Goal: Task Accomplishment & Management: Use online tool/utility

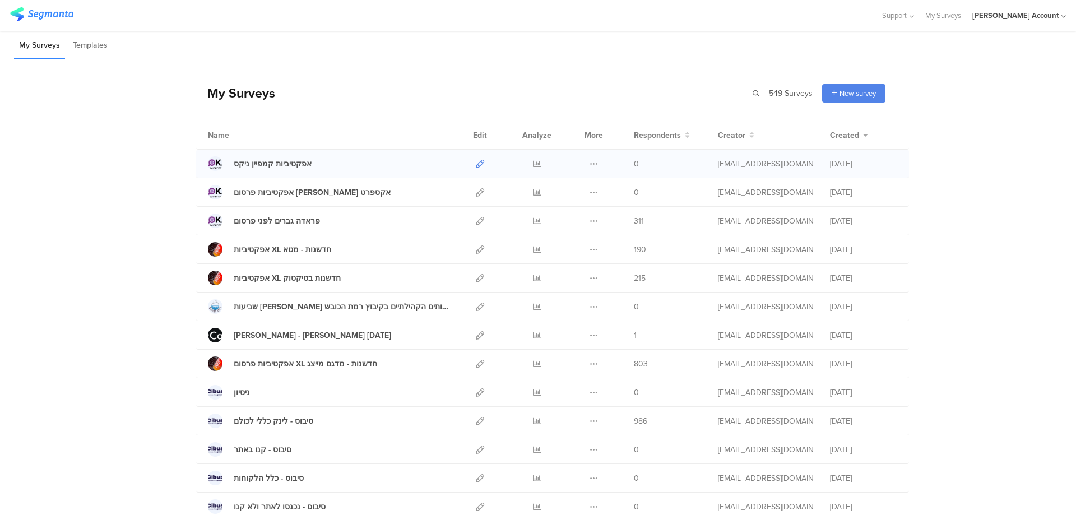
click at [476, 161] on icon at bounding box center [480, 164] width 8 height 8
click at [534, 161] on icon at bounding box center [537, 164] width 8 height 8
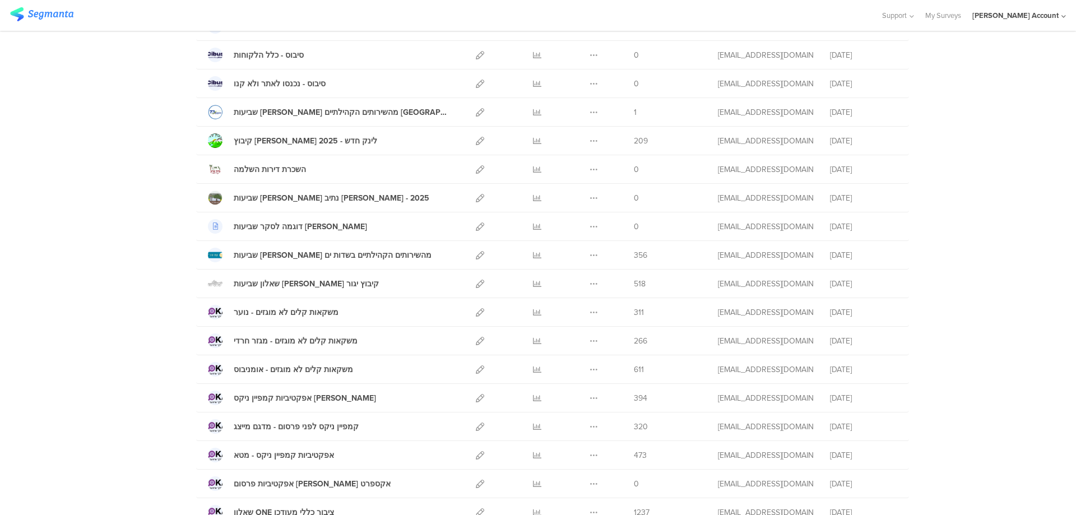
scroll to position [448, 0]
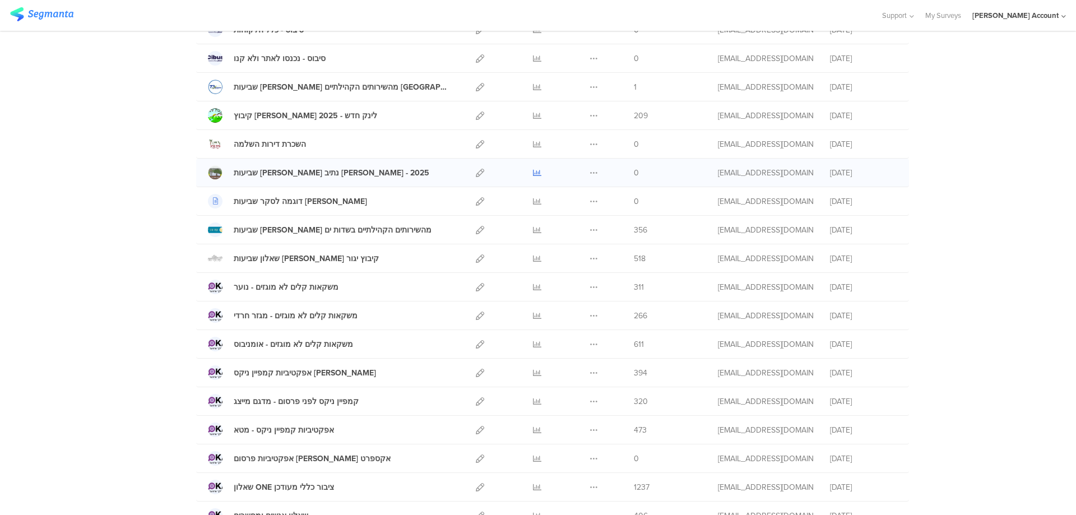
click at [533, 169] on icon at bounding box center [537, 173] width 8 height 8
click at [476, 173] on icon at bounding box center [480, 173] width 8 height 8
click at [533, 230] on icon at bounding box center [537, 230] width 8 height 8
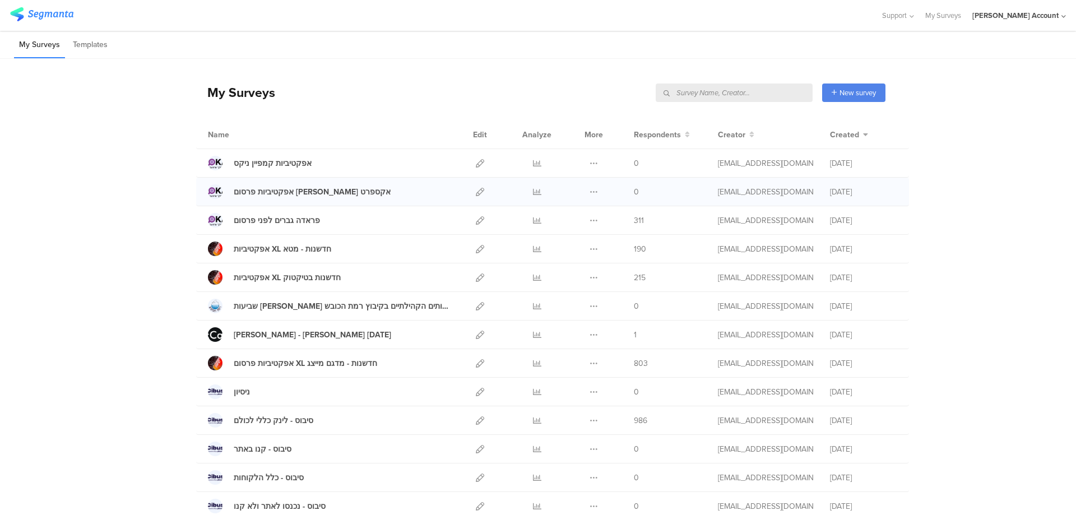
scroll to position [0, 0]
click at [533, 163] on icon at bounding box center [537, 164] width 8 height 8
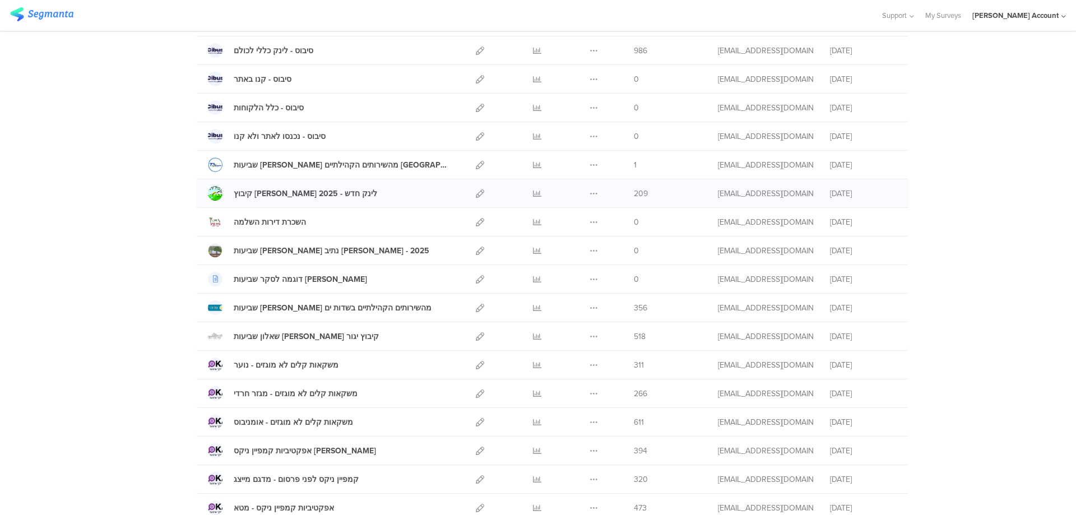
scroll to position [448, 0]
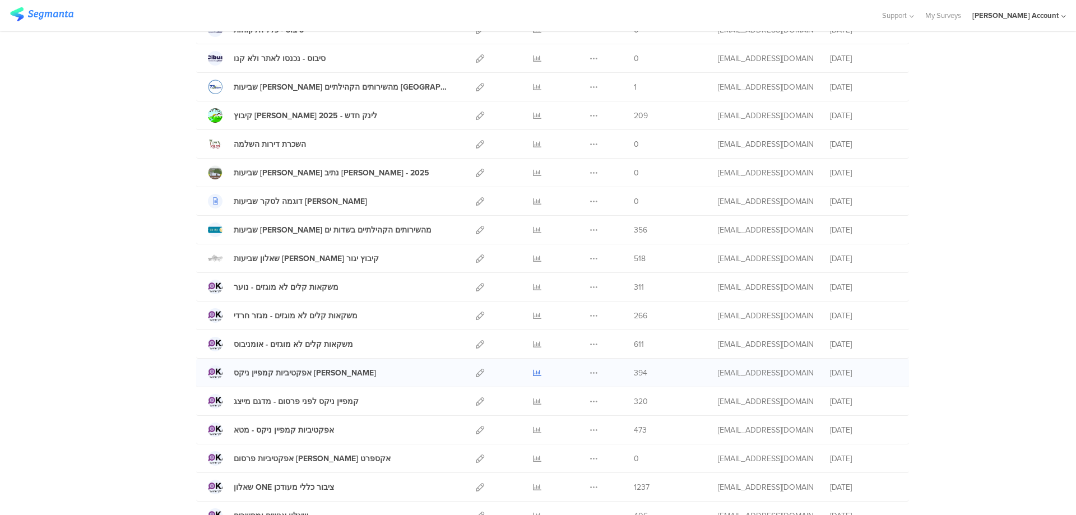
click at [533, 371] on icon at bounding box center [537, 373] width 8 height 8
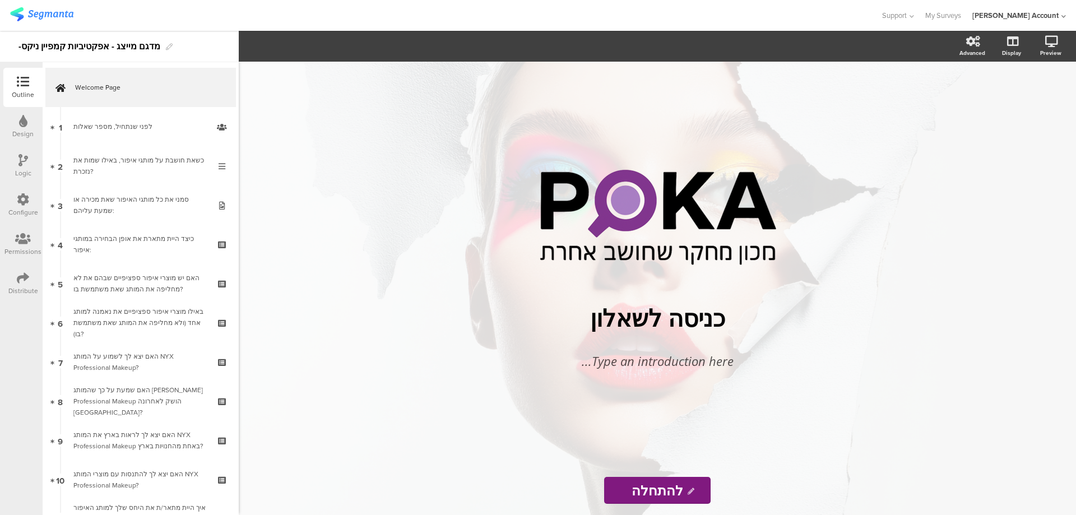
click at [21, 279] on icon at bounding box center [23, 278] width 12 height 12
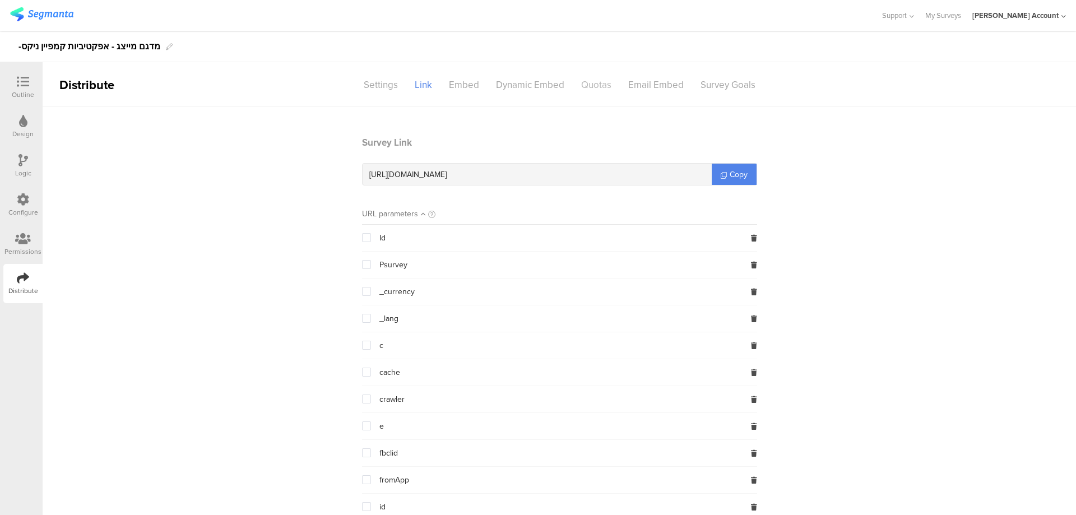
click at [594, 82] on div "Quotas" at bounding box center [596, 85] width 47 height 20
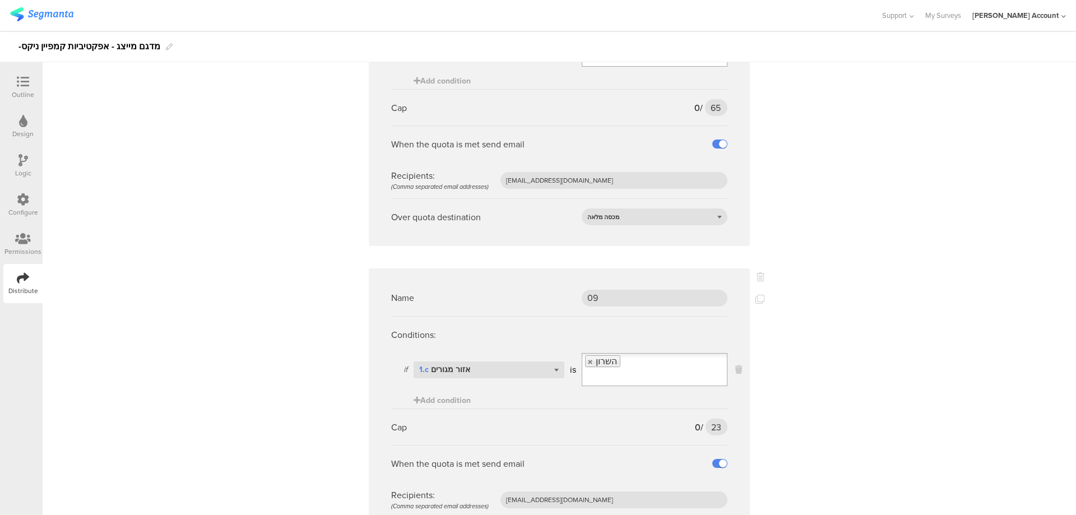
scroll to position [2691, 0]
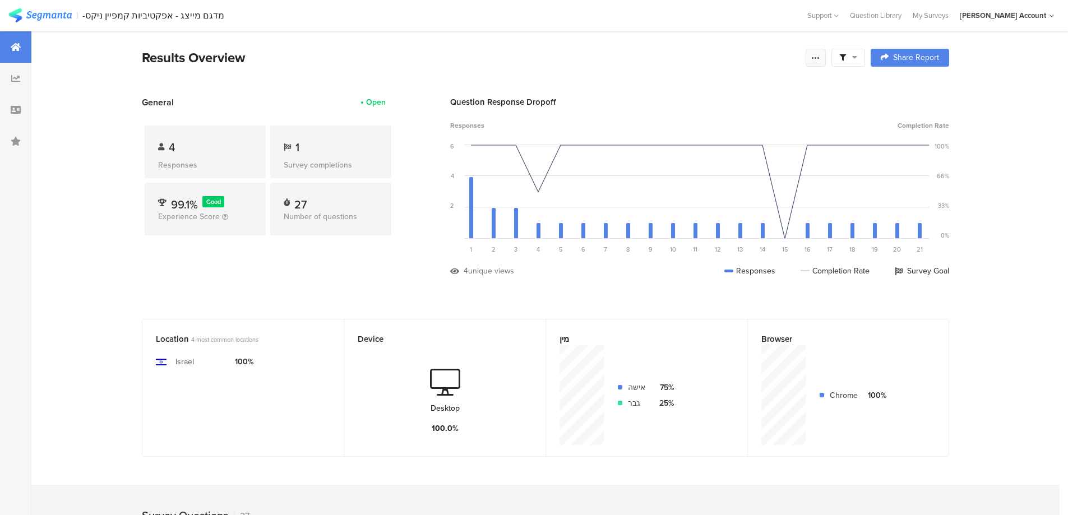
click at [820, 57] on icon at bounding box center [815, 57] width 9 height 9
click at [693, 197] on div "Purge results" at bounding box center [698, 195] width 47 height 11
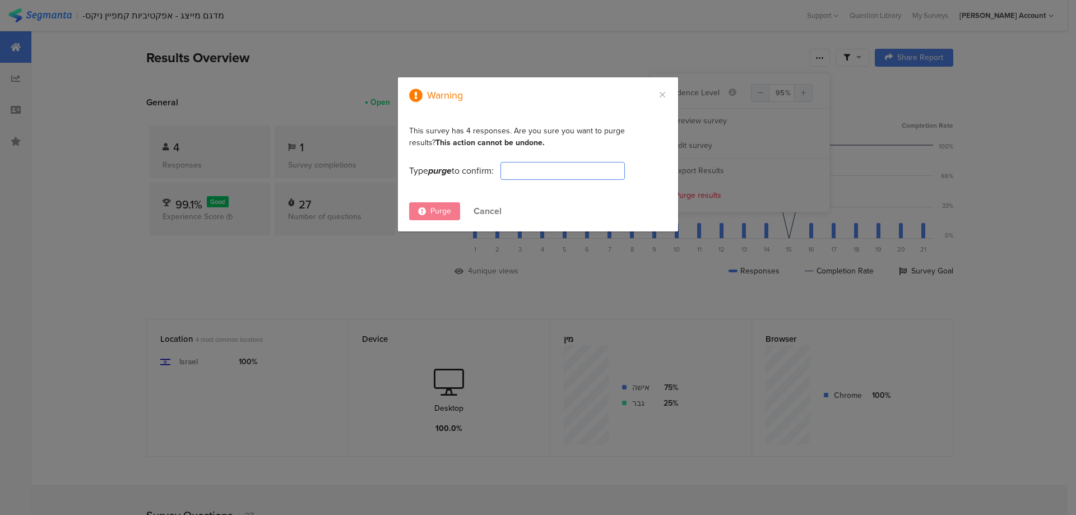
click at [492, 212] on div "Cancel" at bounding box center [488, 211] width 28 height 13
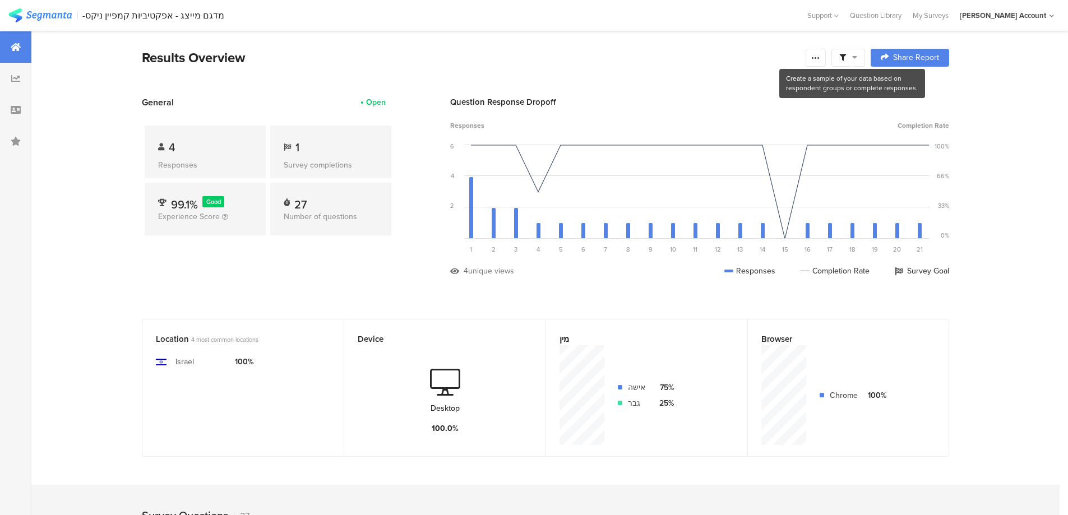
click at [844, 57] on icon at bounding box center [842, 57] width 7 height 7
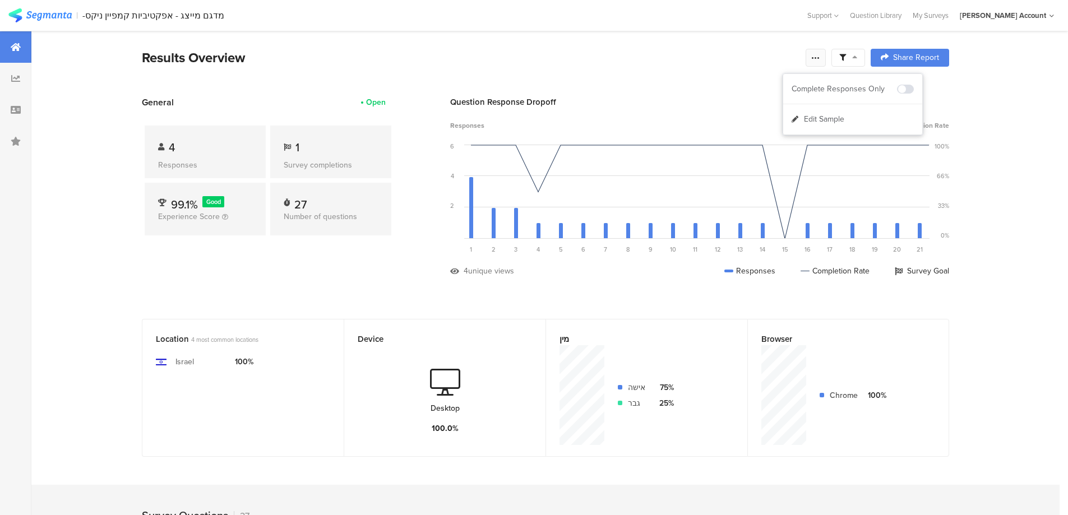
click at [820, 58] on icon at bounding box center [815, 57] width 9 height 9
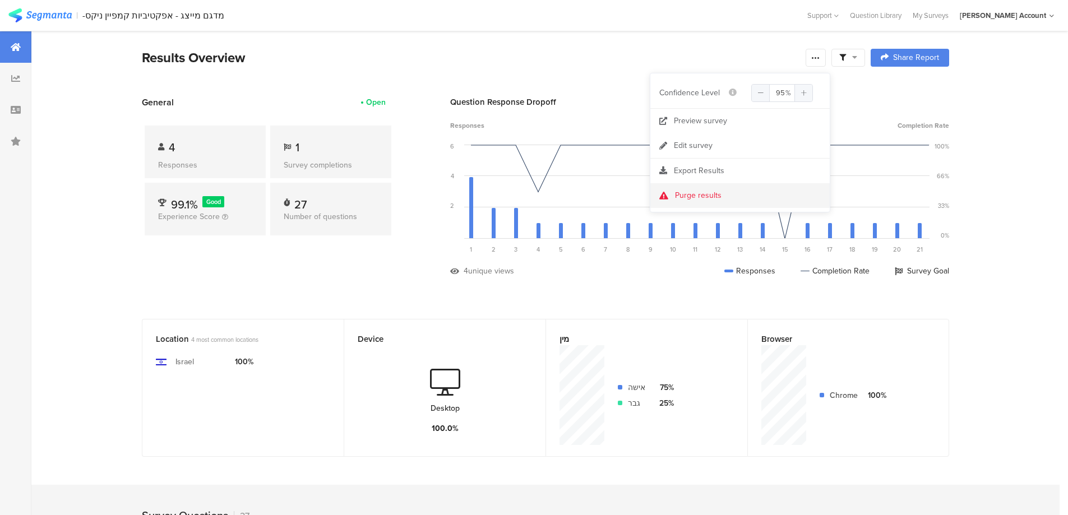
click at [693, 194] on div "Purge results" at bounding box center [698, 195] width 47 height 11
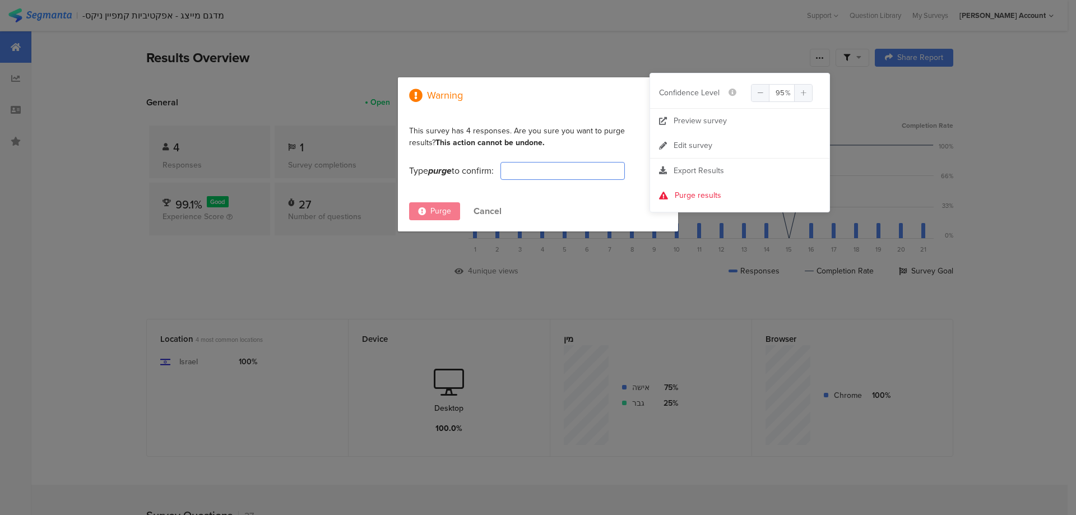
click at [531, 173] on input "dialog" at bounding box center [563, 171] width 124 height 18
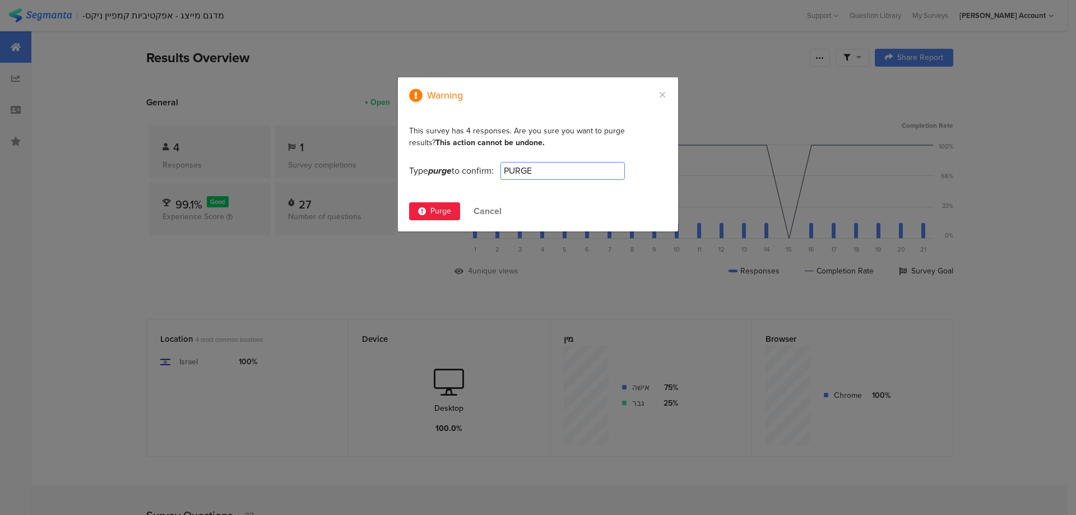
type input "PURGE"
click at [432, 212] on span "Purge" at bounding box center [441, 211] width 21 height 12
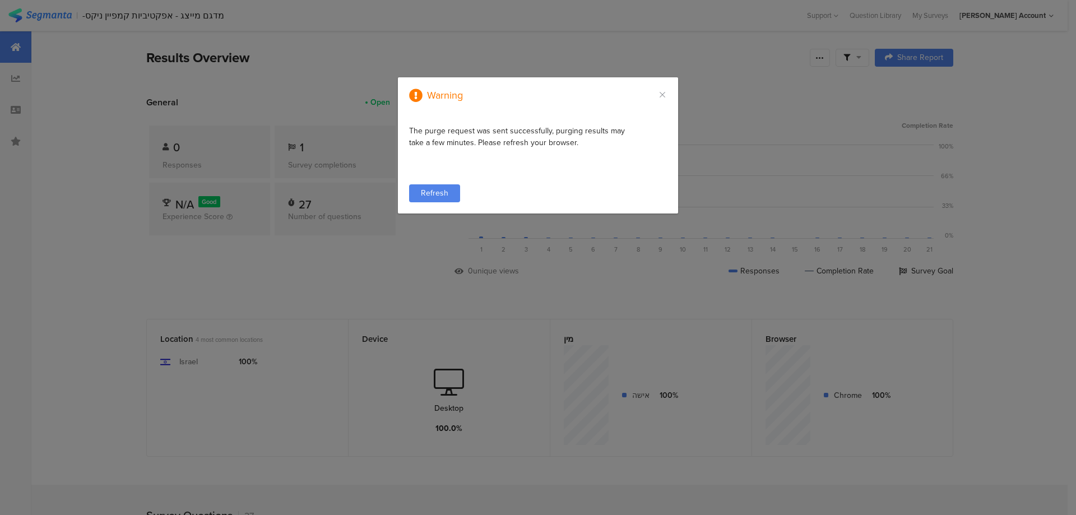
click at [448, 195] on div "Refresh" at bounding box center [434, 193] width 51 height 18
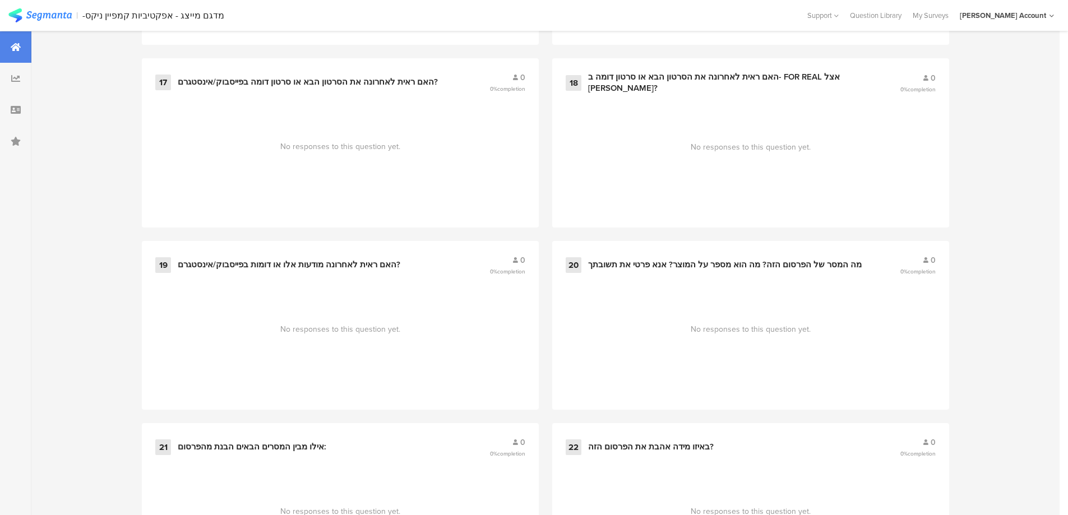
scroll to position [1868, 0]
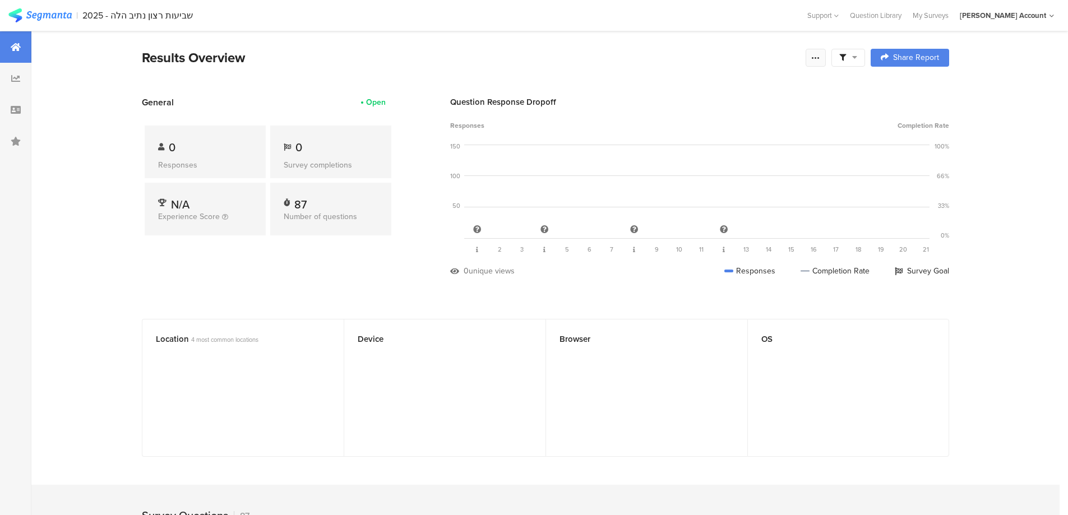
click at [819, 58] on icon at bounding box center [815, 57] width 9 height 9
click at [722, 144] on link "Edit survey" at bounding box center [739, 145] width 179 height 25
click at [819, 60] on icon at bounding box center [815, 57] width 9 height 9
click at [721, 147] on link "Edit survey" at bounding box center [739, 145] width 179 height 25
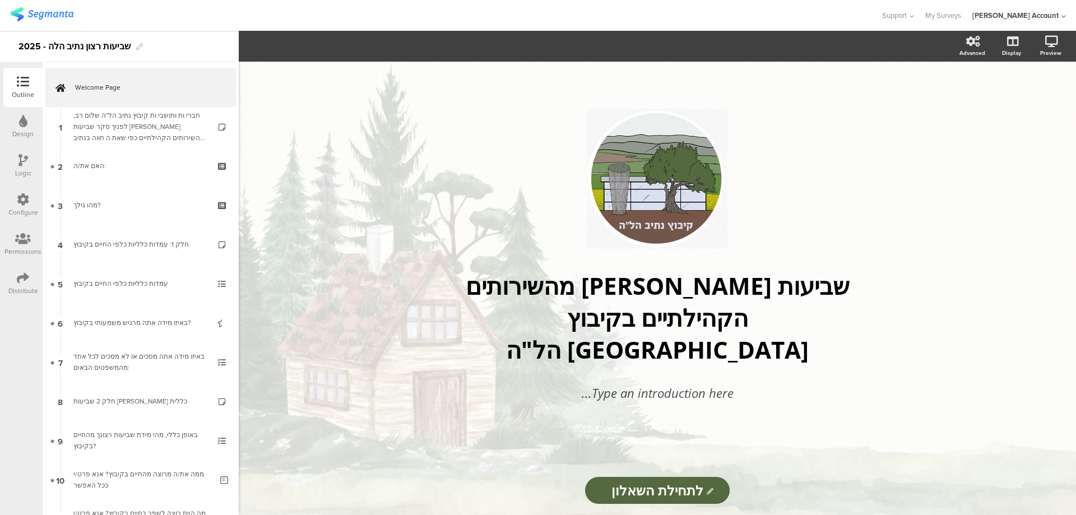
click at [20, 281] on icon at bounding box center [23, 278] width 12 height 12
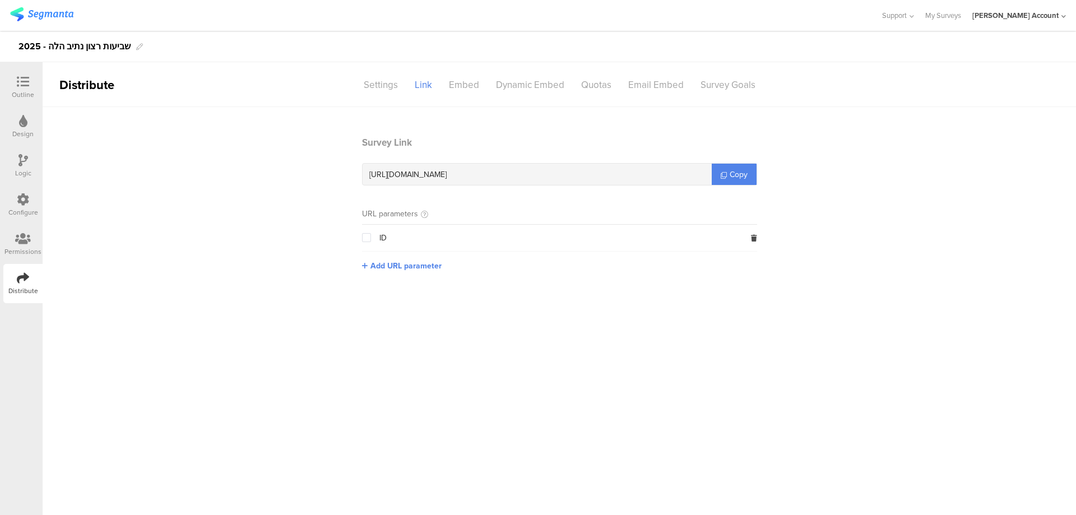
click at [438, 172] on span "[URL][DOMAIN_NAME]" at bounding box center [407, 175] width 77 height 12
click at [439, 171] on span "[URL][DOMAIN_NAME]" at bounding box center [407, 175] width 77 height 12
copy div "[URL][DOMAIN_NAME]"
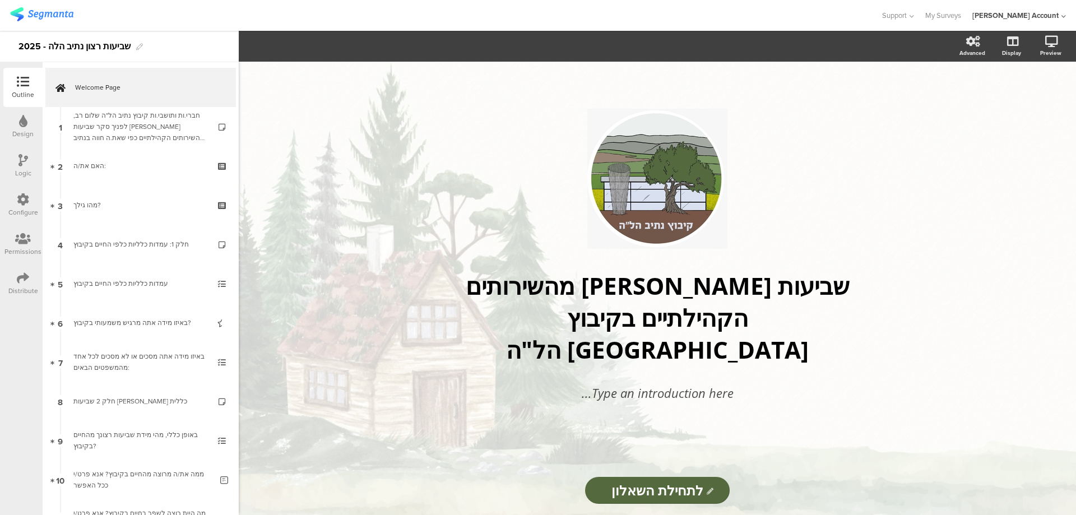
click at [10, 275] on div "Distribute" at bounding box center [22, 283] width 39 height 39
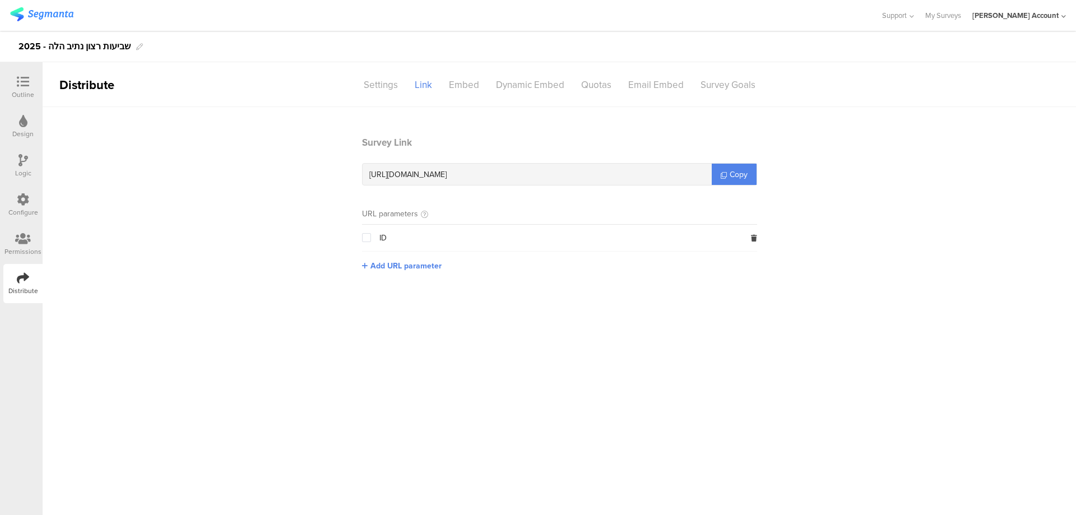
drag, startPoint x: 473, startPoint y: 175, endPoint x: 533, endPoint y: 175, distance: 59.4
click at [533, 175] on div "[URL][DOMAIN_NAME]" at bounding box center [537, 174] width 349 height 21
copy span "8w8535"
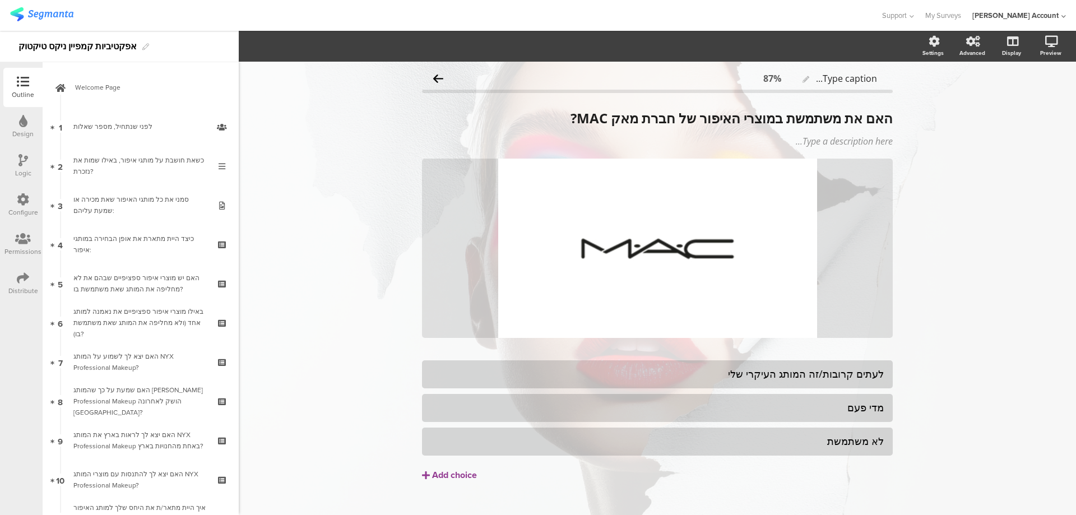
scroll to position [819, 0]
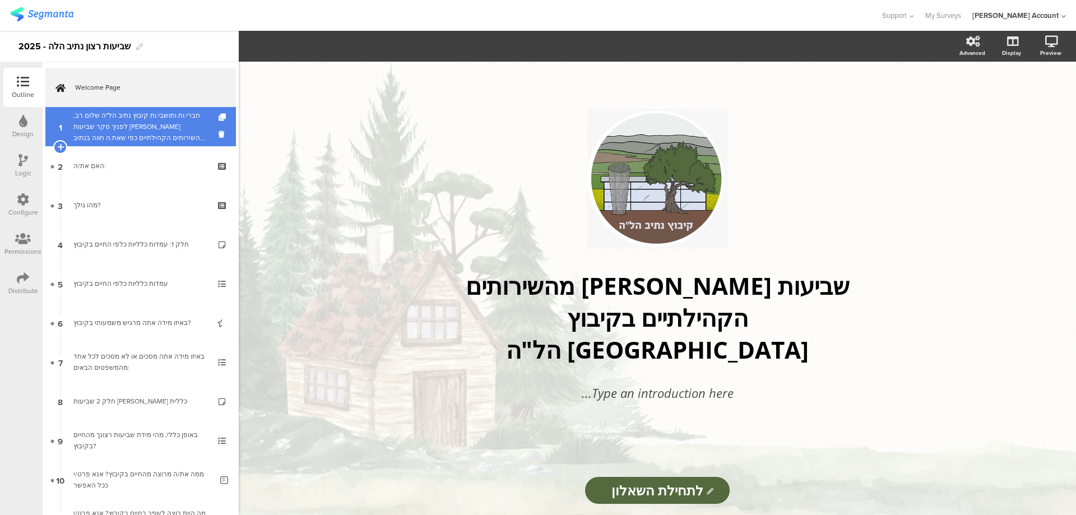
click at [158, 120] on div "חברי.ות ותושבי.ות קיבוץ נתיב הל"ה שלום רב, לפניך סקר שביעות רצון מהשירותים הקהי…" at bounding box center [140, 127] width 134 height 34
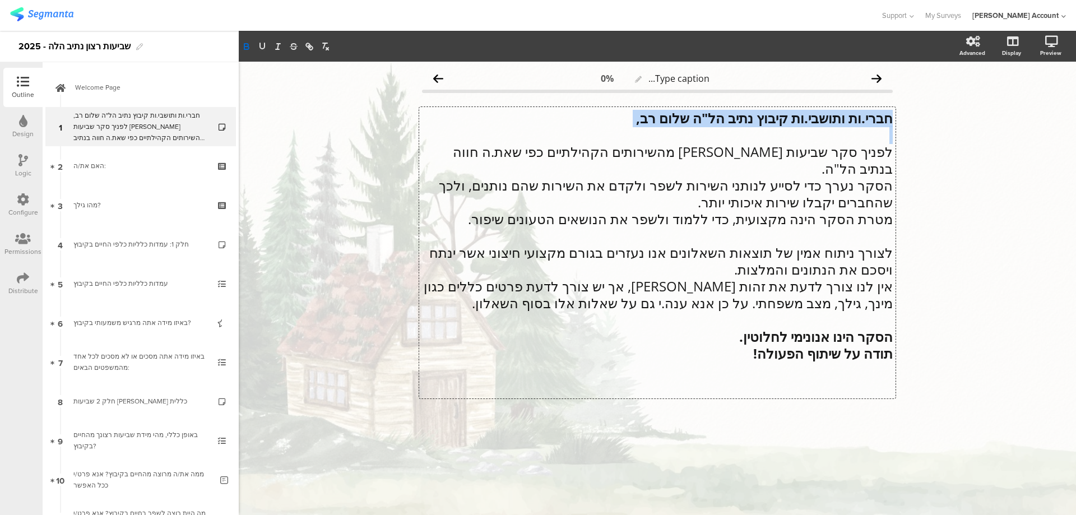
drag, startPoint x: 891, startPoint y: 118, endPoint x: 804, endPoint y: 133, distance: 88.7
click at [804, 133] on div "חברי.ות ותושבי.ות קיבוץ נתיב הל"ה שלום רב, לפניך סקר שביעות רצון מהשירותים הקהי…" at bounding box center [657, 252] width 476 height 291
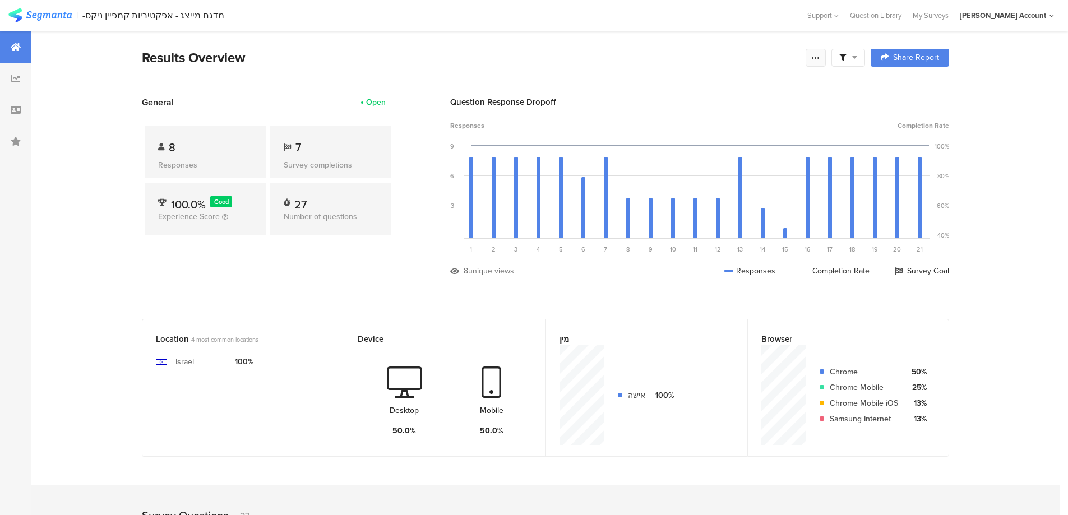
click at [820, 56] on icon at bounding box center [815, 57] width 9 height 9
click at [699, 142] on div "Edit survey" at bounding box center [693, 145] width 39 height 11
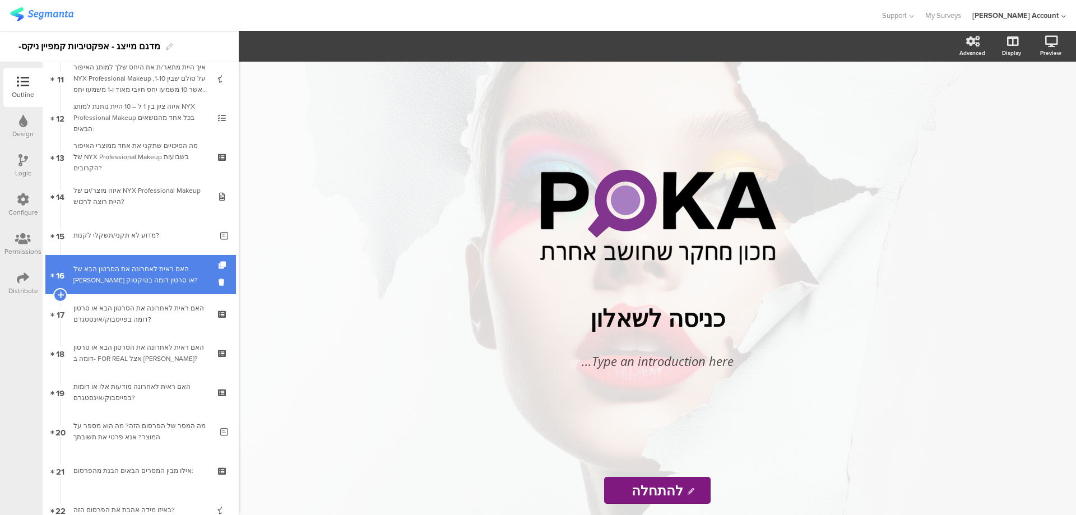
scroll to position [523, 0]
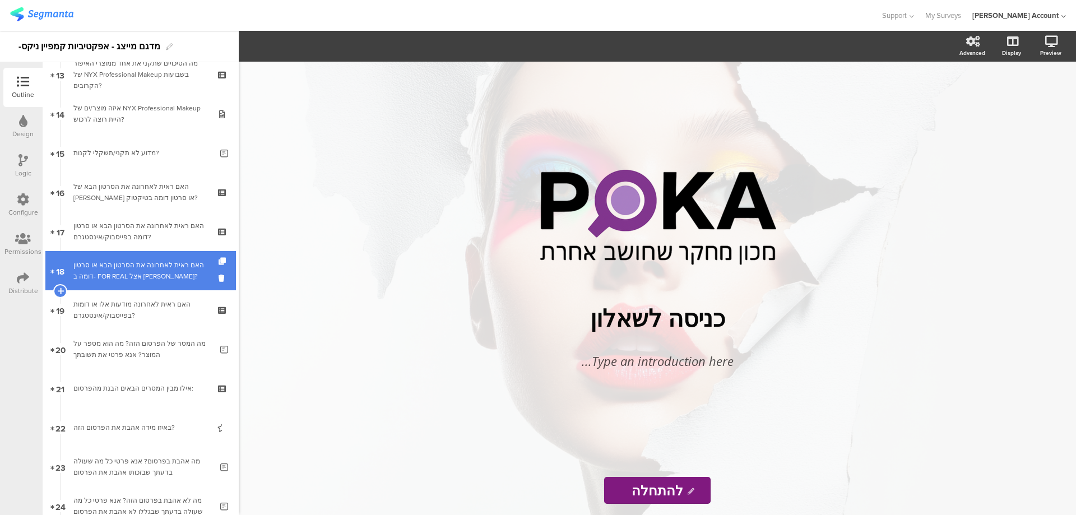
click at [178, 276] on div "האם ראית לאחרונה את הסרטון הבא או סרטון דומה ב- FOR REAL אצל ערן סויסה?" at bounding box center [140, 271] width 134 height 22
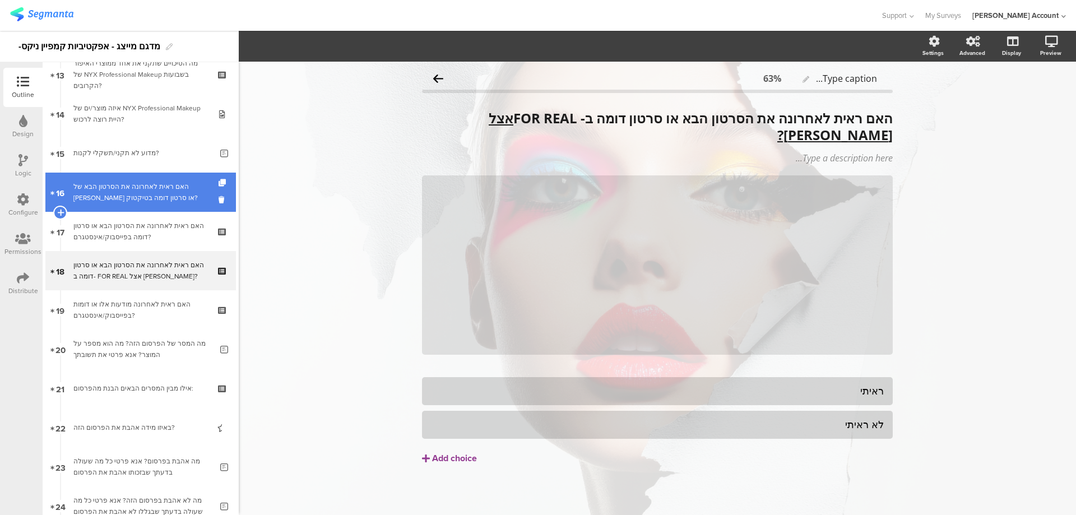
click at [184, 192] on div "האם ראית לאחרונה את הסרטון הבא של [PERSON_NAME] או סרטון דומה בטיקטוק?" at bounding box center [140, 192] width 134 height 22
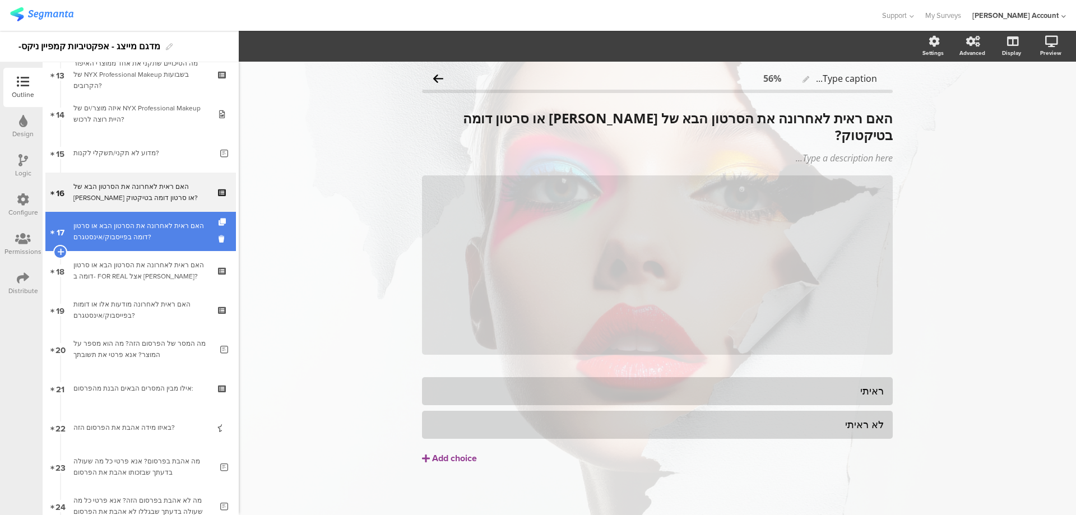
click at [185, 234] on div "האם ראית לאחרונה את הסרטון הבא או סרטון דומה בפייסבוק/אינסטגרם?" at bounding box center [140, 231] width 134 height 22
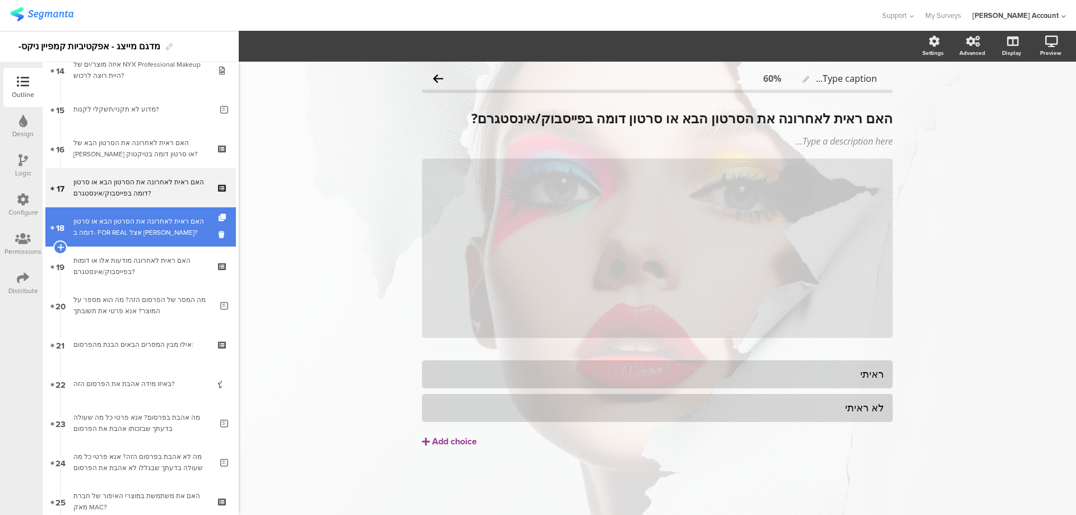
scroll to position [598, 0]
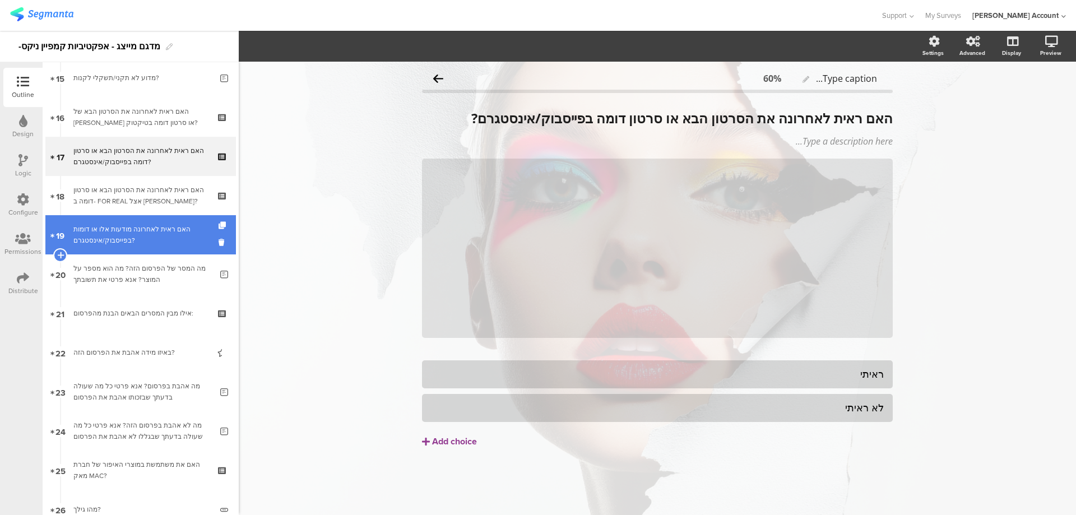
click at [188, 240] on div "האם ראית לאחרונה מודעות אלו או דומות בפייסבוק/אינסטגרם?" at bounding box center [140, 235] width 134 height 22
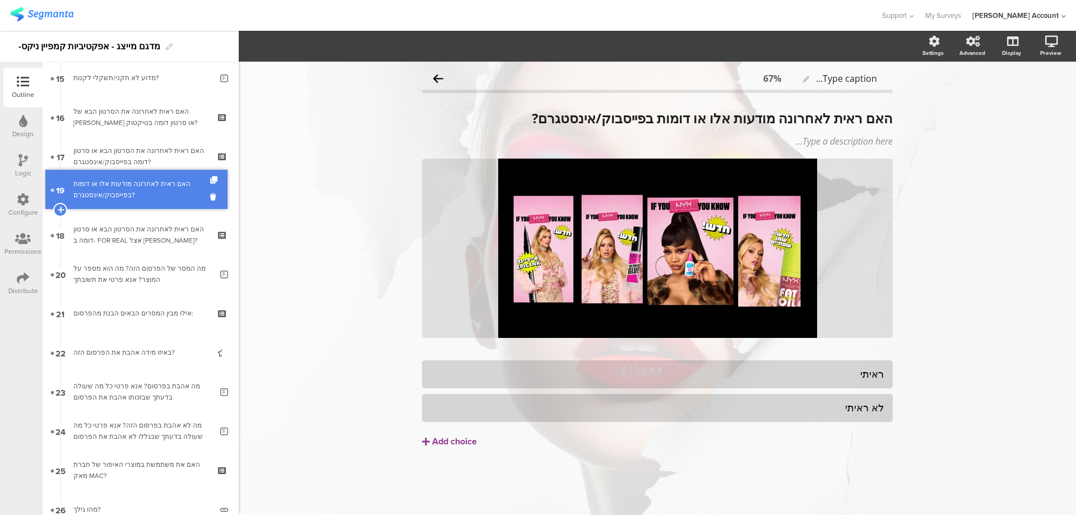
drag, startPoint x: 187, startPoint y: 238, endPoint x: 187, endPoint y: 193, distance: 45.4
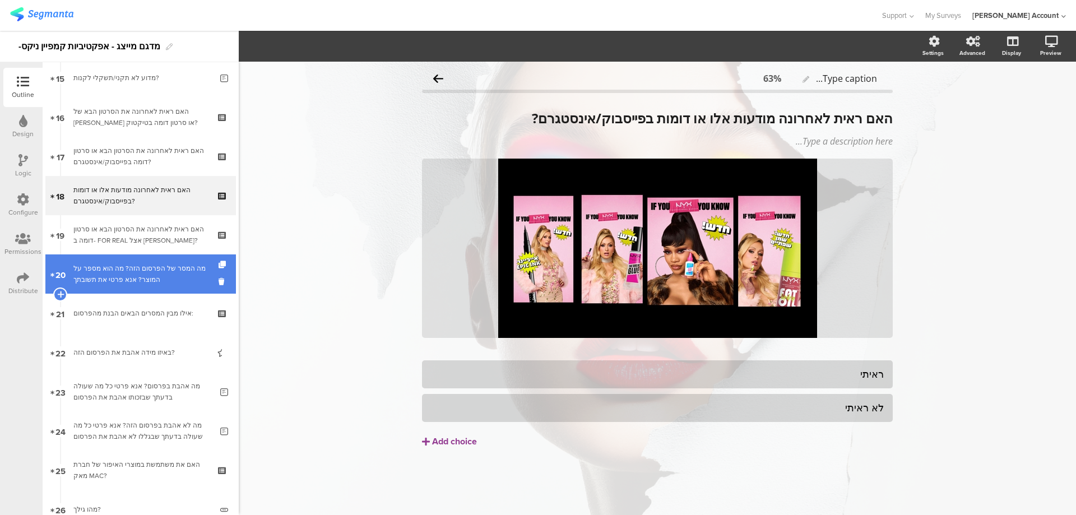
click at [183, 274] on div "מה המסר של הפרסום הזה? מה הוא מספר על המוצר? אנא פרטי את תשובתך" at bounding box center [142, 274] width 138 height 22
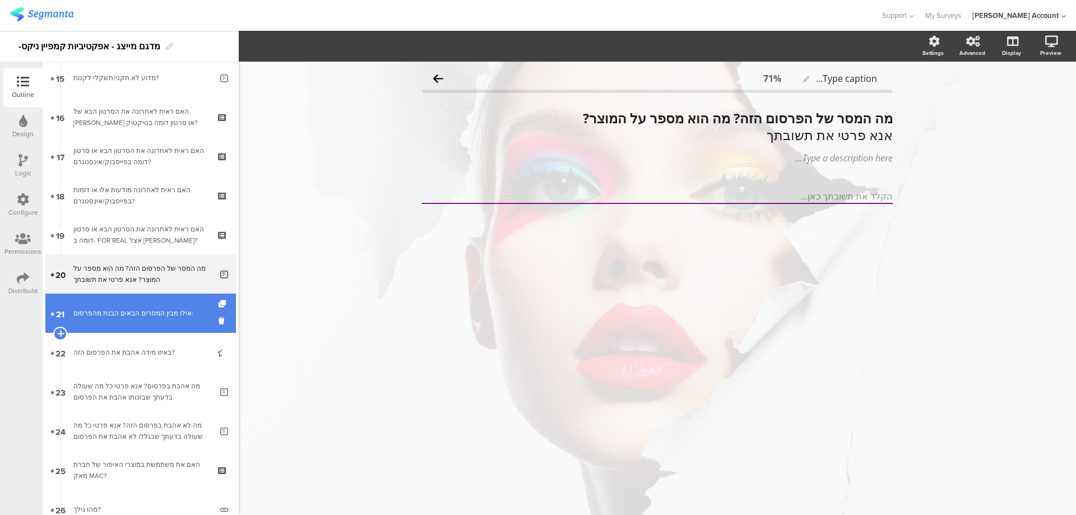
click at [172, 311] on div "אילו מבין המסרים הבאים הבנת מהפרסום:" at bounding box center [140, 313] width 134 height 11
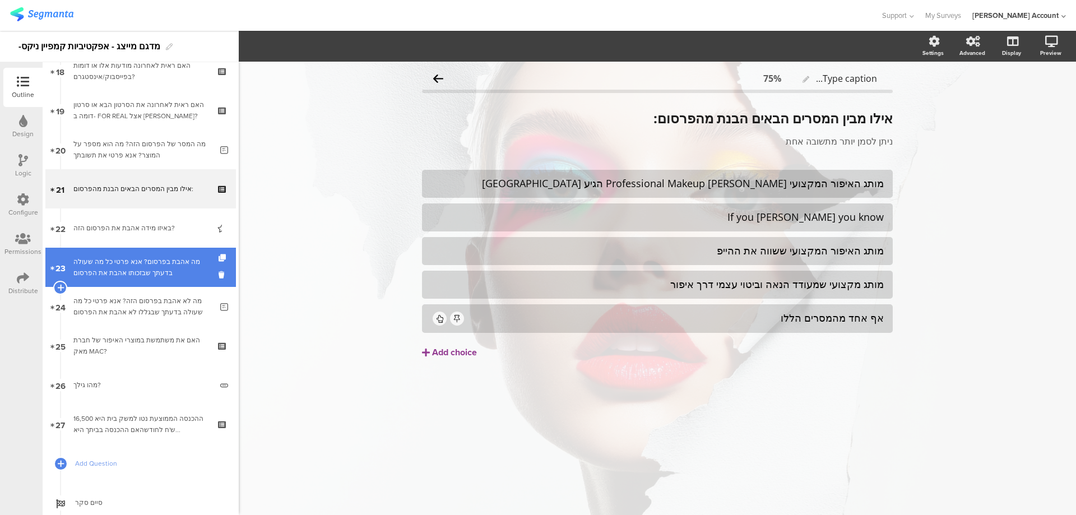
scroll to position [747, 0]
